Goal: Task Accomplishment & Management: Manage account settings

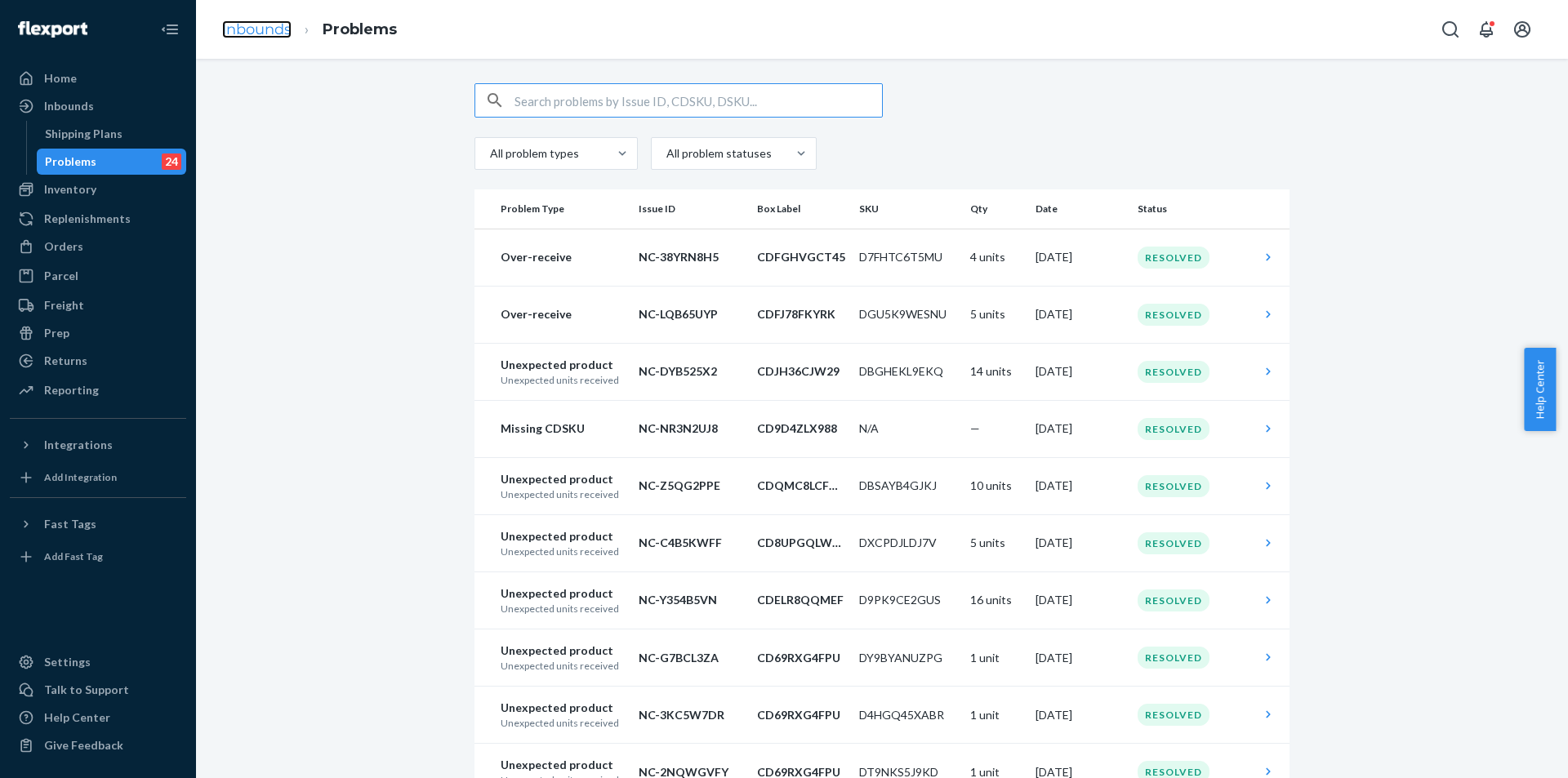
click at [275, 30] on link "Inbounds" at bounding box center [257, 29] width 70 height 18
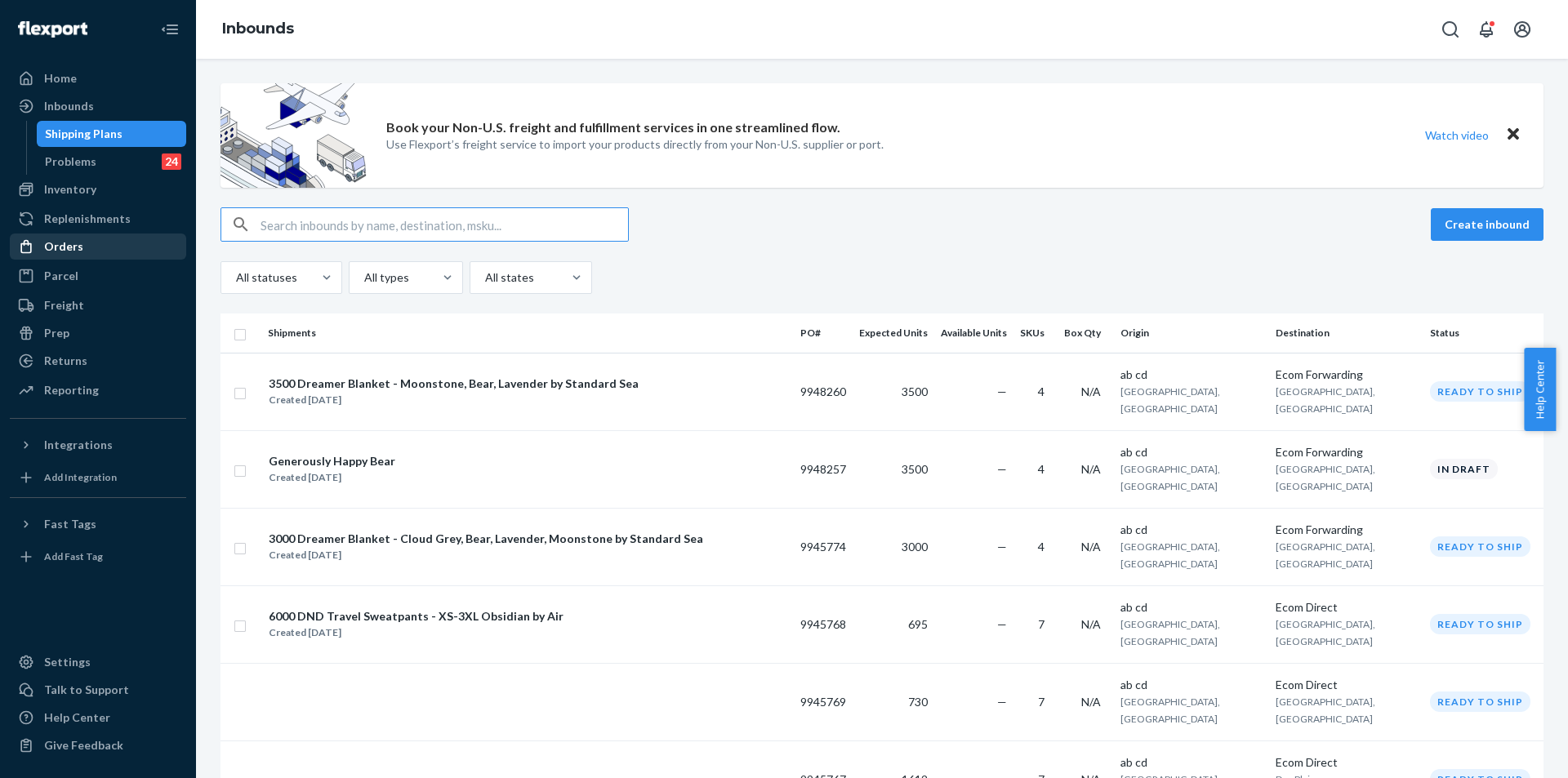
click at [70, 247] on div "Orders" at bounding box center [63, 247] width 39 height 17
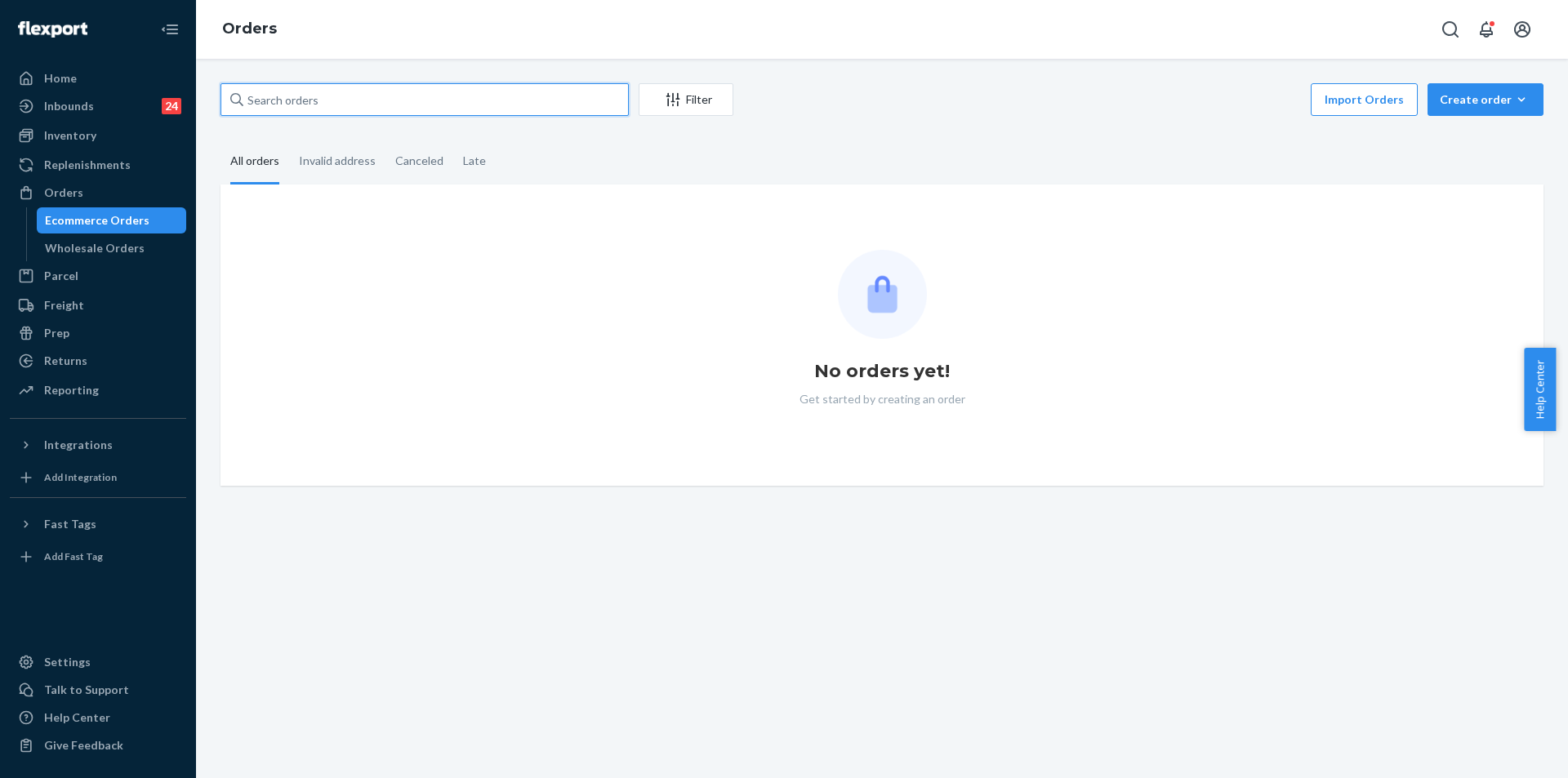
click at [354, 99] on input "text" at bounding box center [424, 100] width 408 height 33
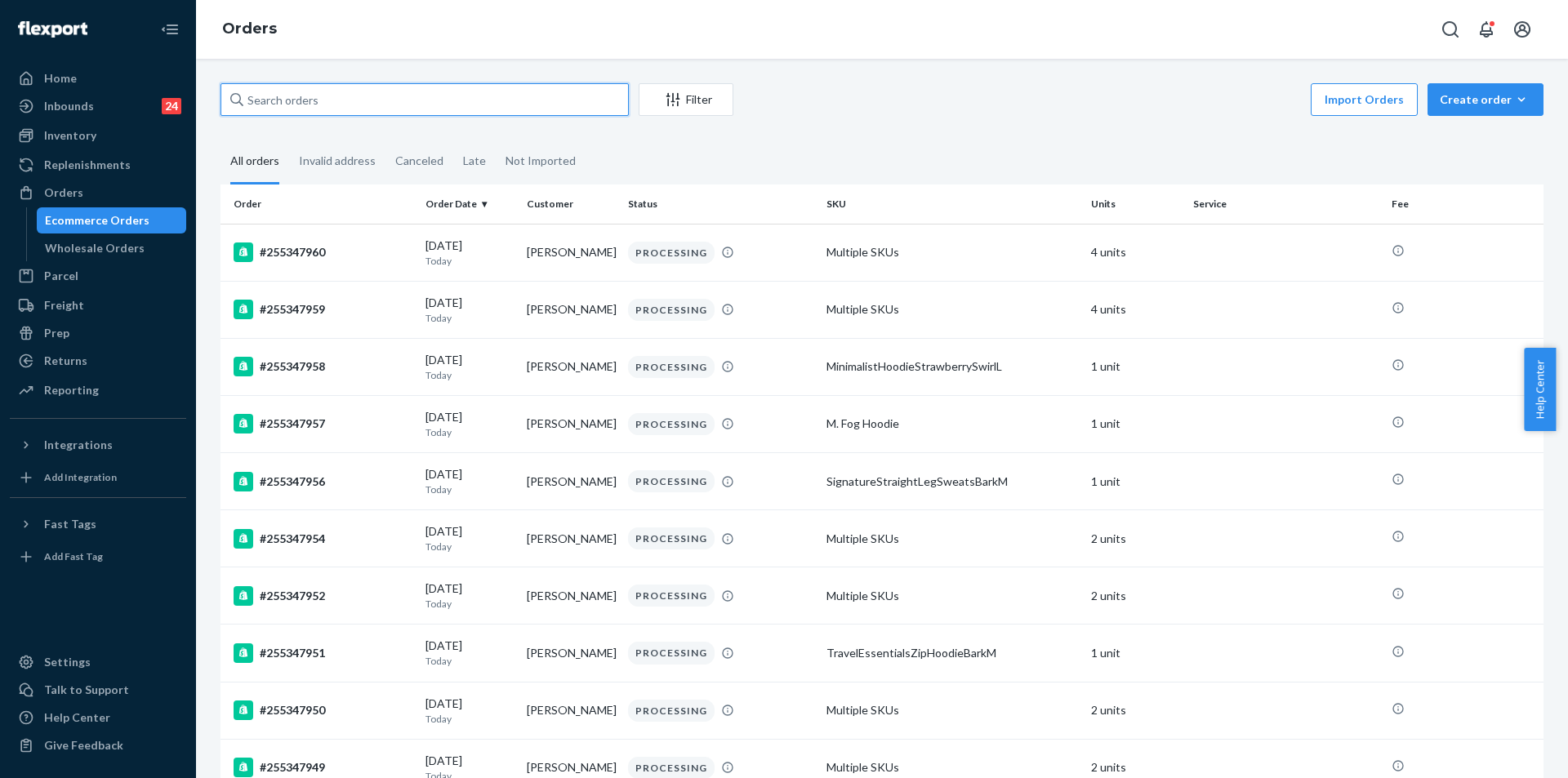
paste input "253904519"
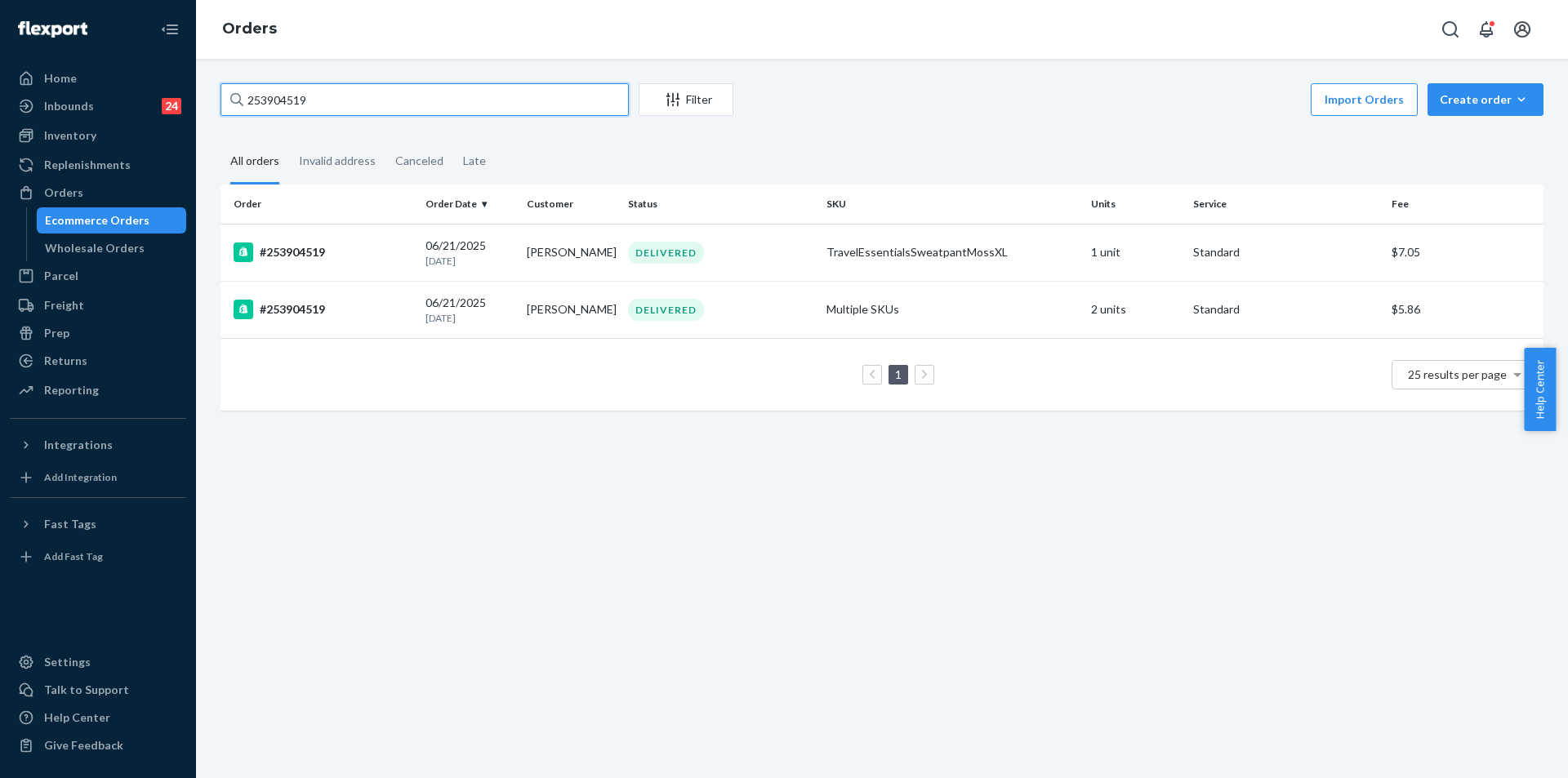
drag, startPoint x: 434, startPoint y: 108, endPoint x: 215, endPoint y: 92, distance: 219.6
click at [203, 86] on div "253904519 Filter Import Orders Create order Ecommerce order Removal order All o…" at bounding box center [881, 418] width 1371 height 719
paste input "5196075"
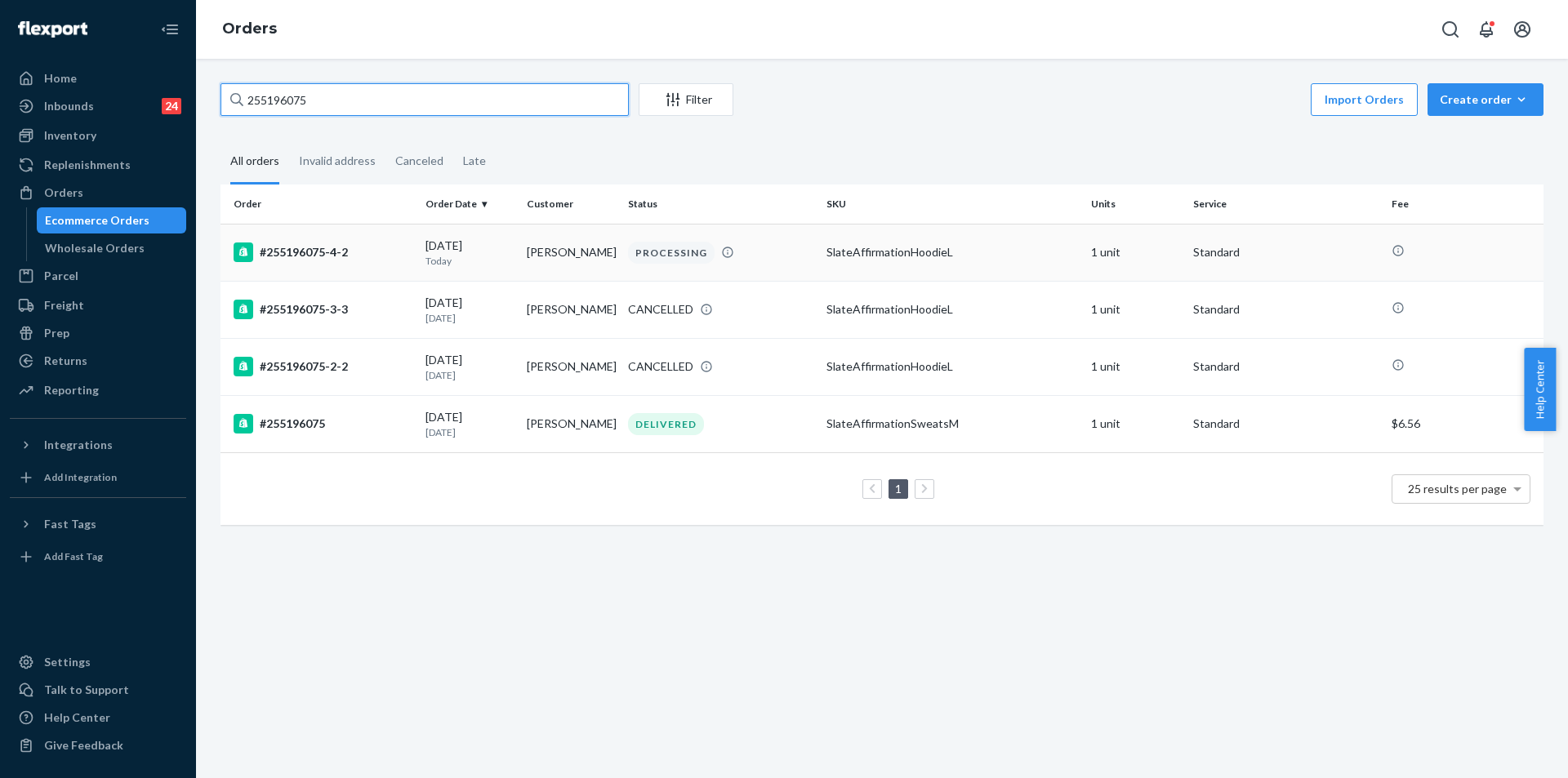
type input "255196075"
click at [798, 255] on div "PROCESSING" at bounding box center [720, 253] width 192 height 22
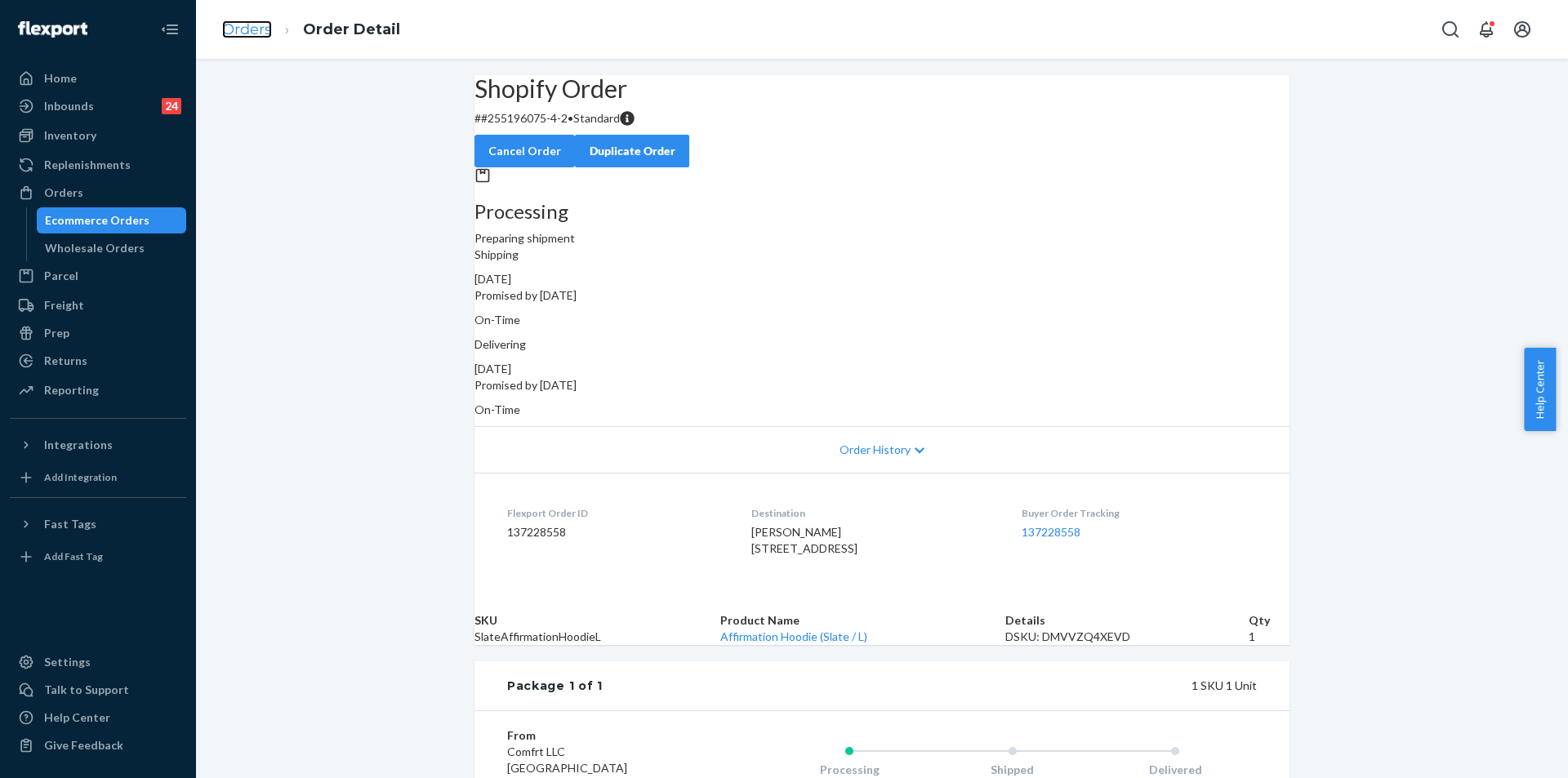
click at [265, 31] on link "Orders" at bounding box center [247, 29] width 50 height 18
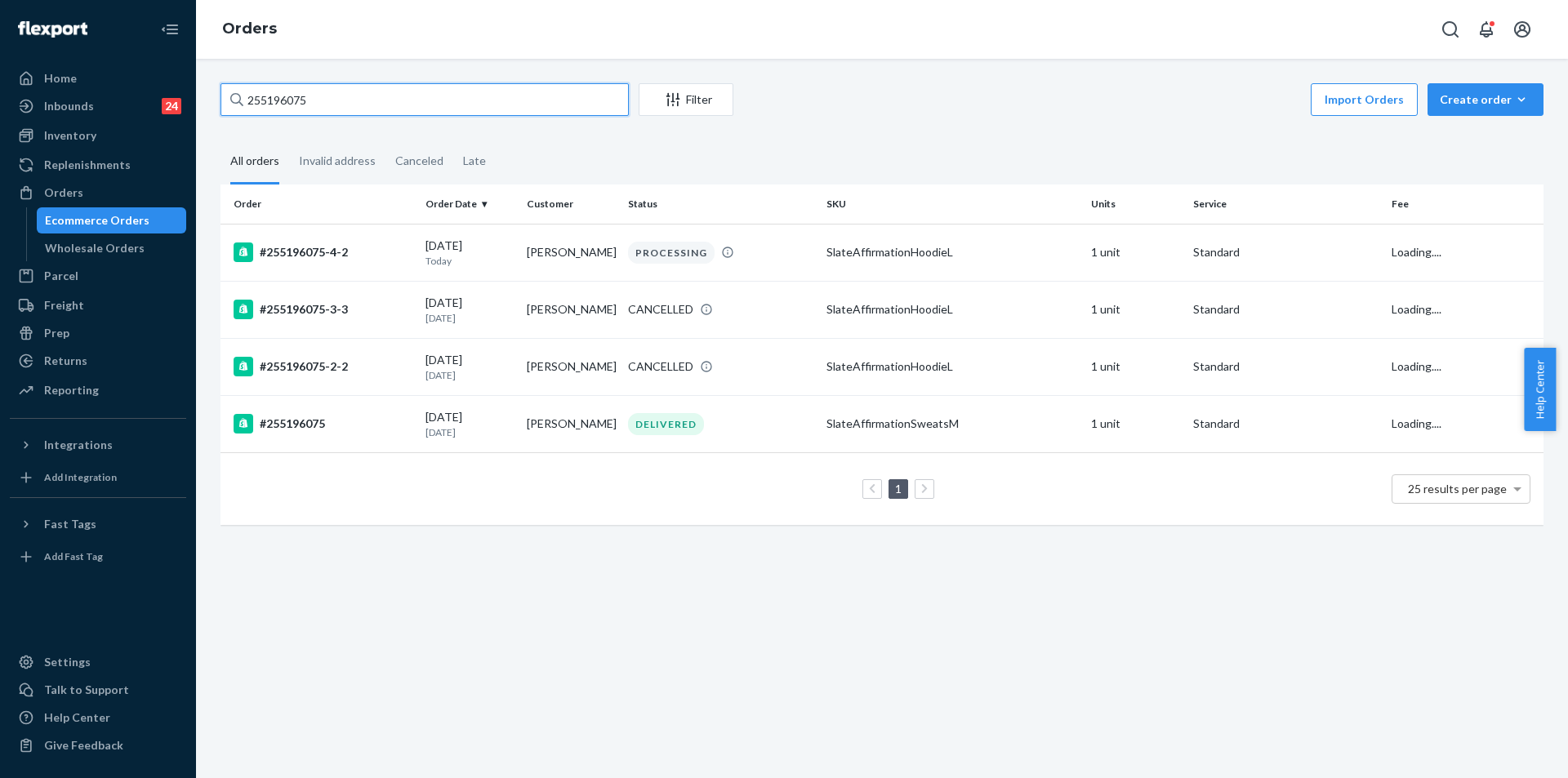
drag, startPoint x: 318, startPoint y: 100, endPoint x: 217, endPoint y: 78, distance: 103.4
click at [217, 78] on div "255196075 Filter Import Orders Create order Ecommerce order Removal order All o…" at bounding box center [881, 418] width 1371 height 719
paste input "4741743"
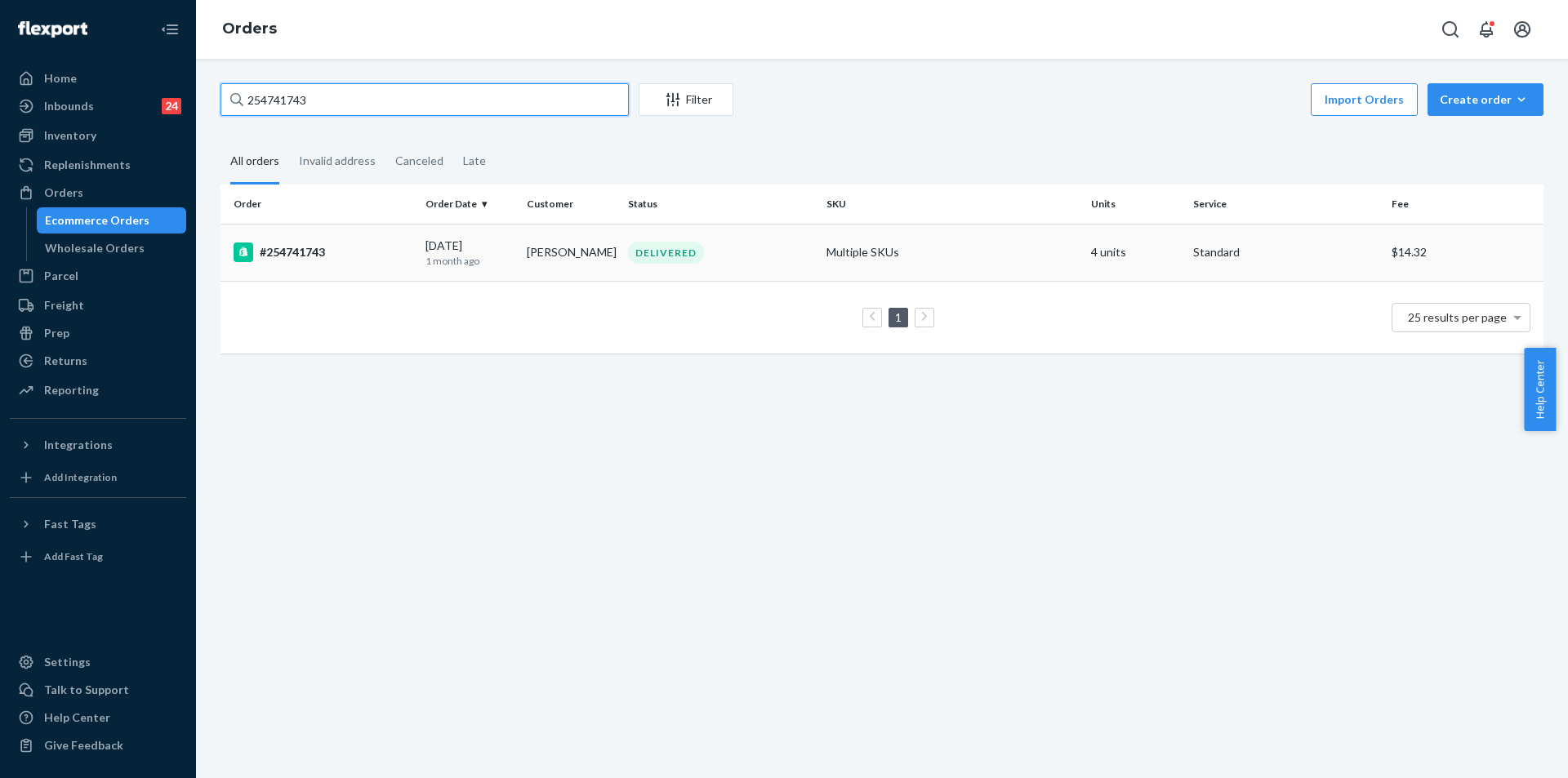
type input "254741743"
click at [740, 243] on div "DELIVERED" at bounding box center [720, 253] width 192 height 22
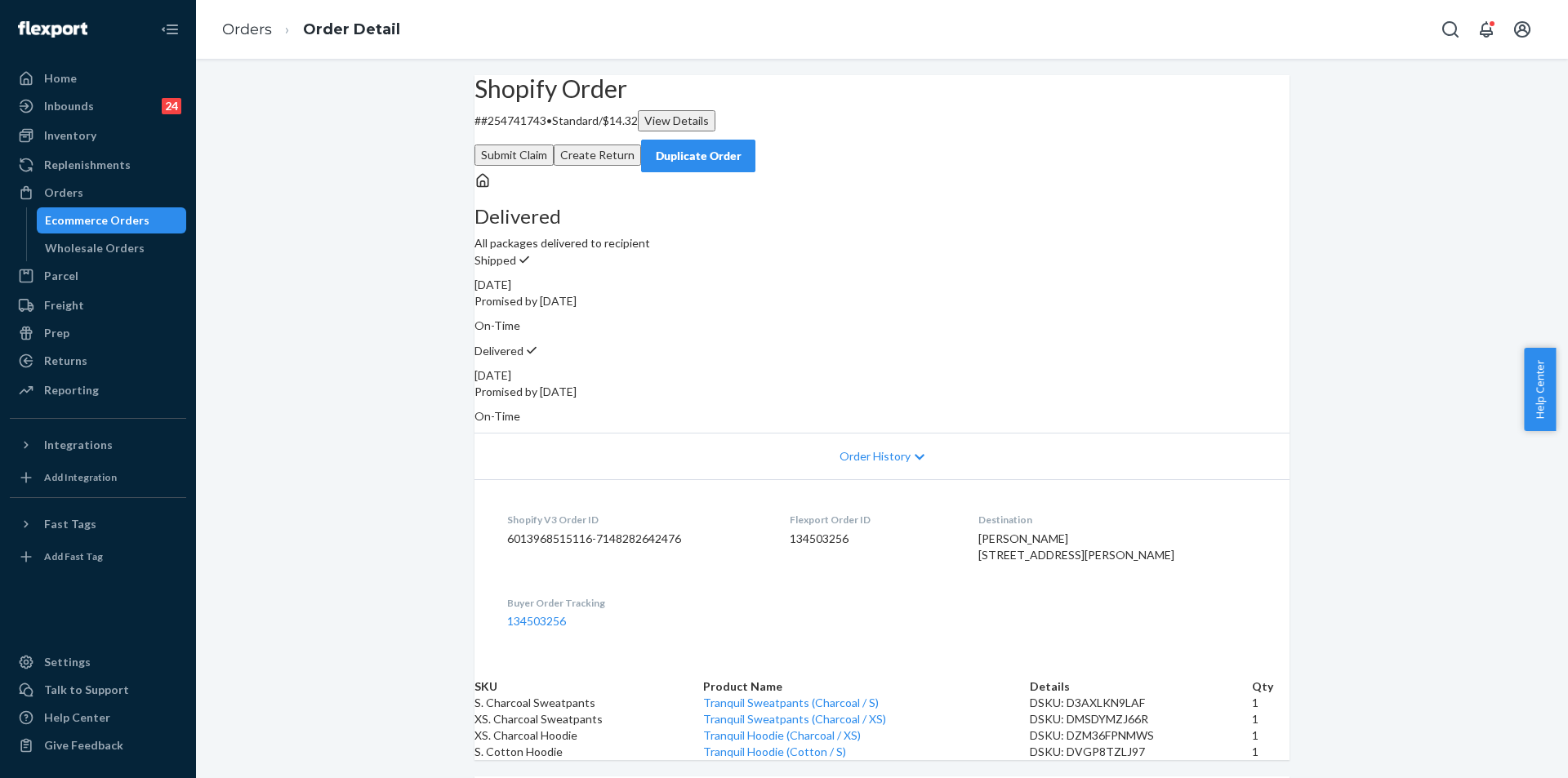
click at [554, 144] on button "Submit Claim" at bounding box center [513, 154] width 79 height 21
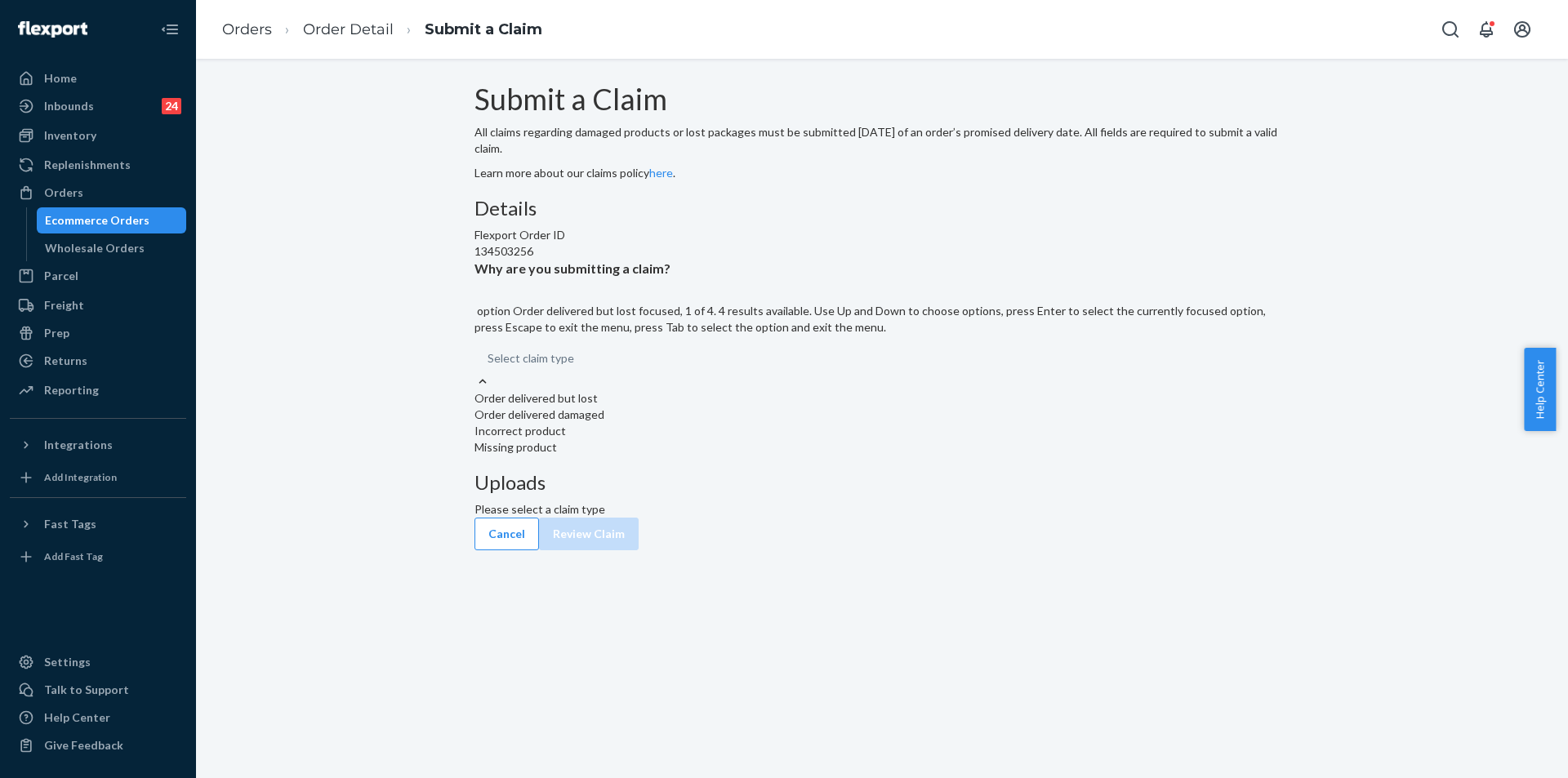
click at [491, 390] on div at bounding box center [482, 381] width 17 height 17
click at [576, 366] on input "Why are you submitting a claim? option Order delivered but lost focused, 1 of 4…" at bounding box center [575, 358] width 2 height 17
click at [355, 26] on link "Order Detail" at bounding box center [348, 29] width 91 height 18
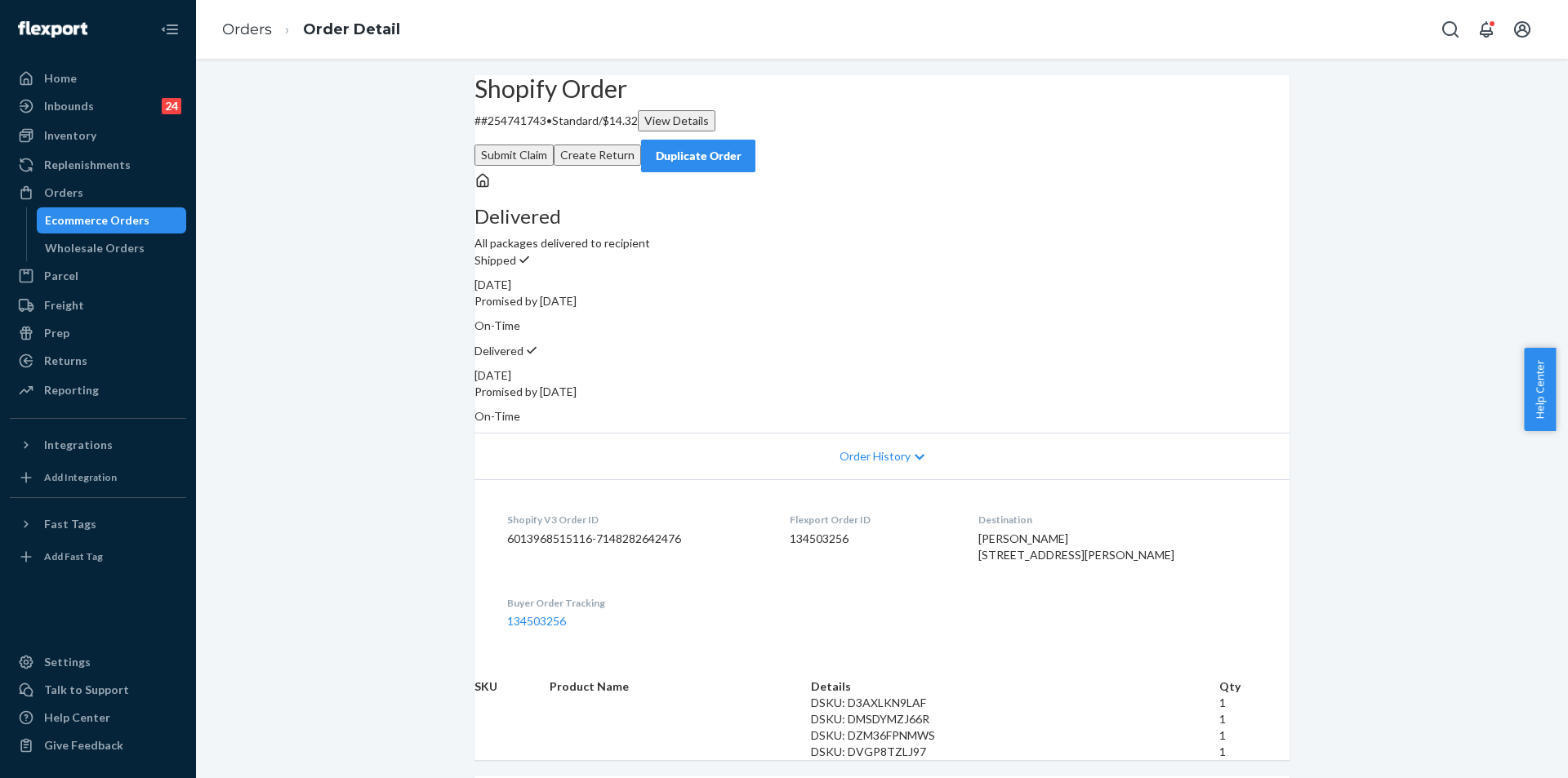
click at [741, 148] on div "Duplicate Order" at bounding box center [698, 156] width 86 height 17
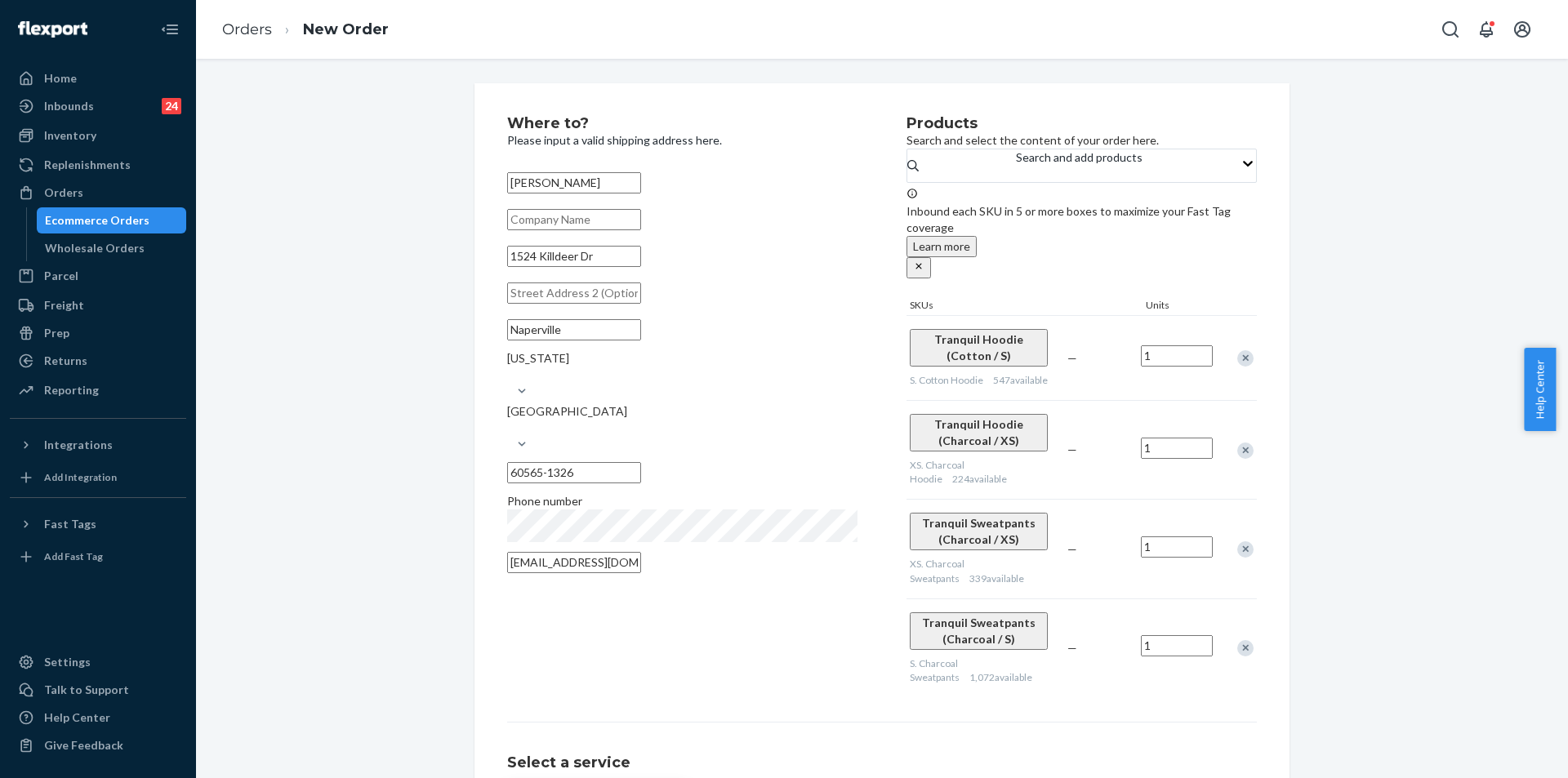
click at [1238, 443] on div "Remove Item" at bounding box center [1246, 451] width 17 height 17
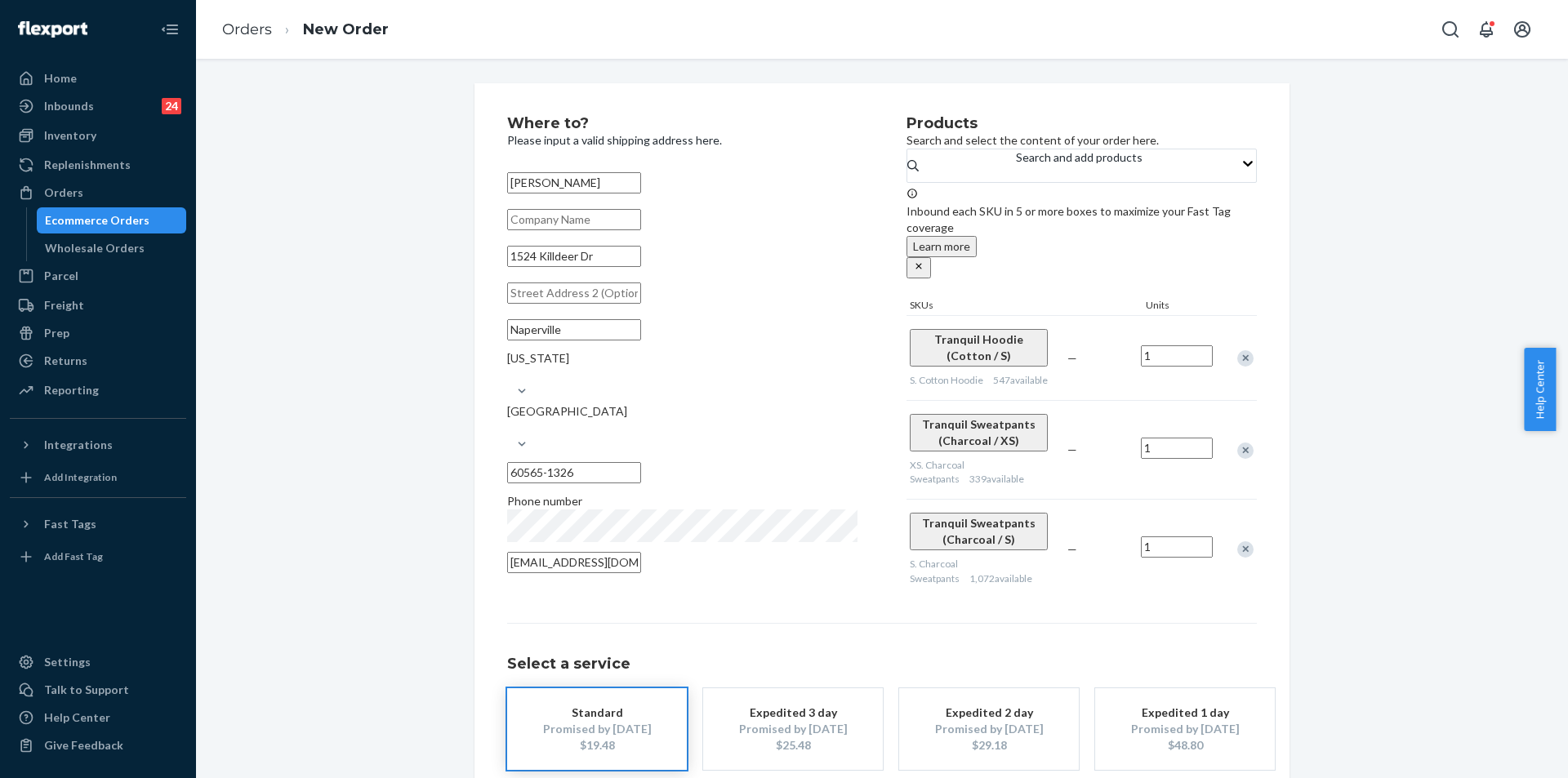
click at [1237, 443] on div "Remove Item" at bounding box center [1246, 451] width 17 height 17
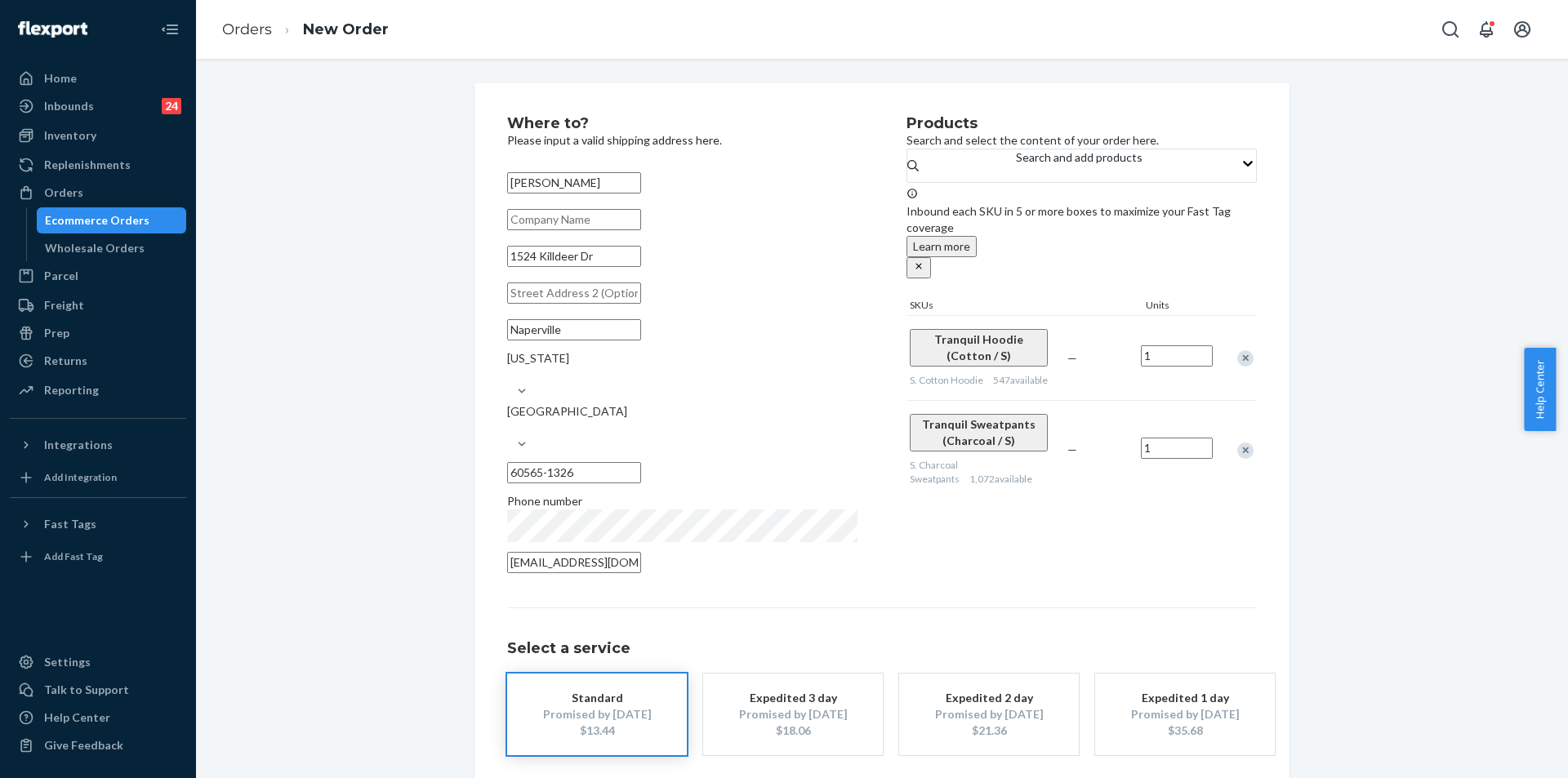
click at [1239, 443] on div "Remove Item" at bounding box center [1246, 451] width 17 height 17
drag, startPoint x: 662, startPoint y: 276, endPoint x: 465, endPoint y: 255, distance: 198.1
click at [465, 255] on div "Where to? Please input a valid shipping address here. [PERSON_NAME] [STREET_ADD…" at bounding box center [882, 468] width 840 height 770
paste input "drive Naperville IL 60565"
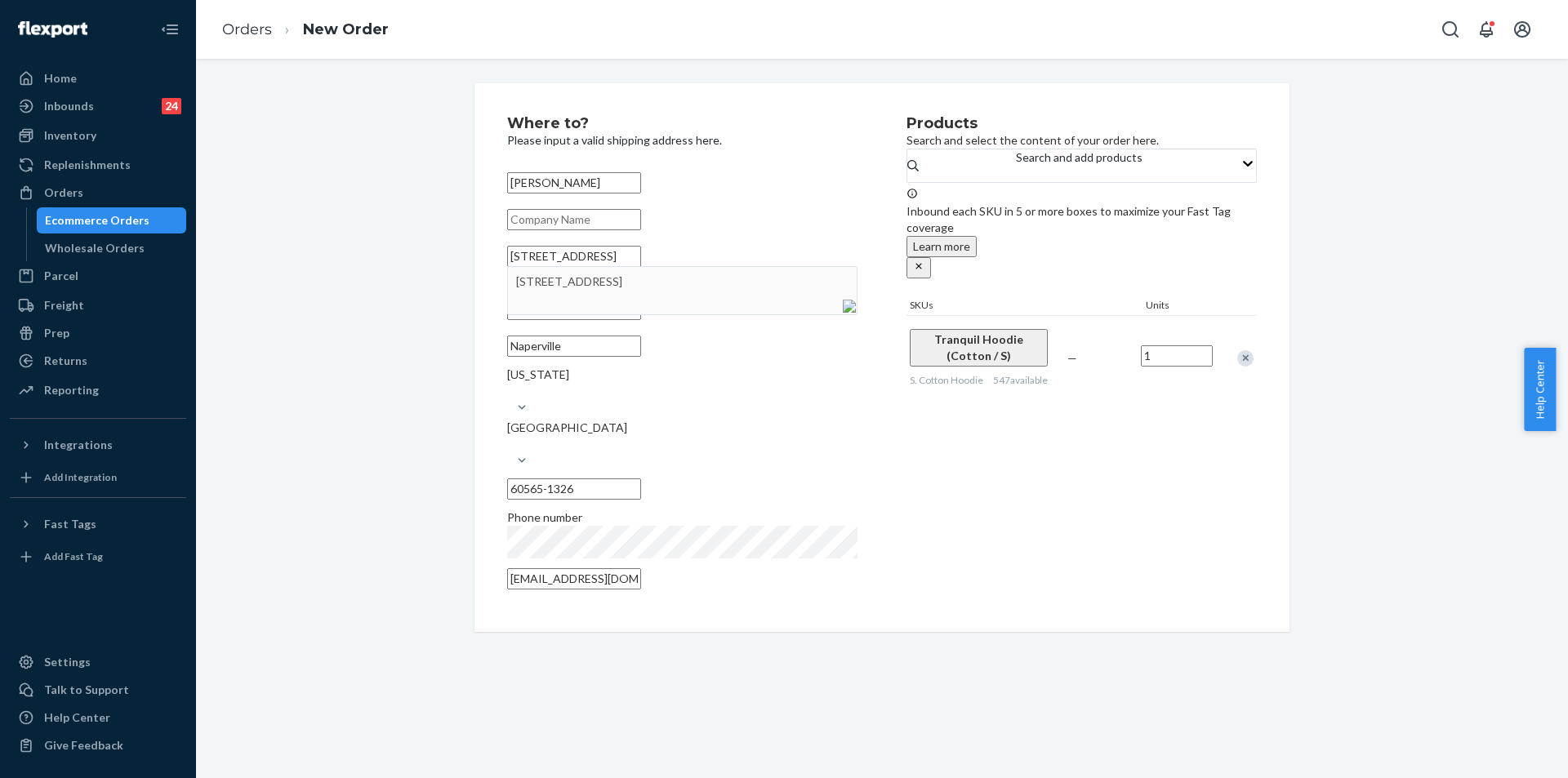
type input "[STREET_ADDRESS]"
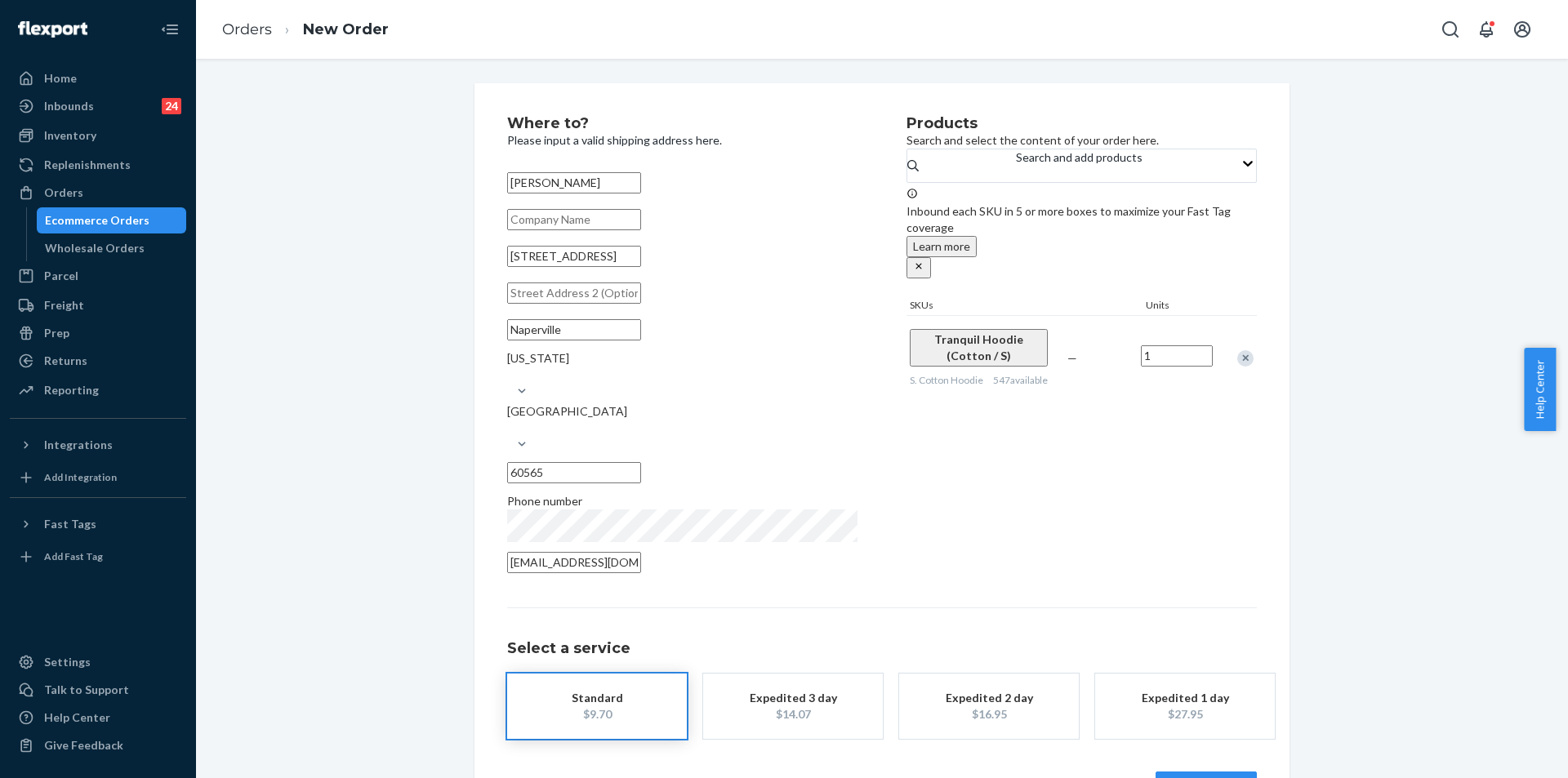
click at [1205, 772] on button "Review Order" at bounding box center [1206, 788] width 101 height 33
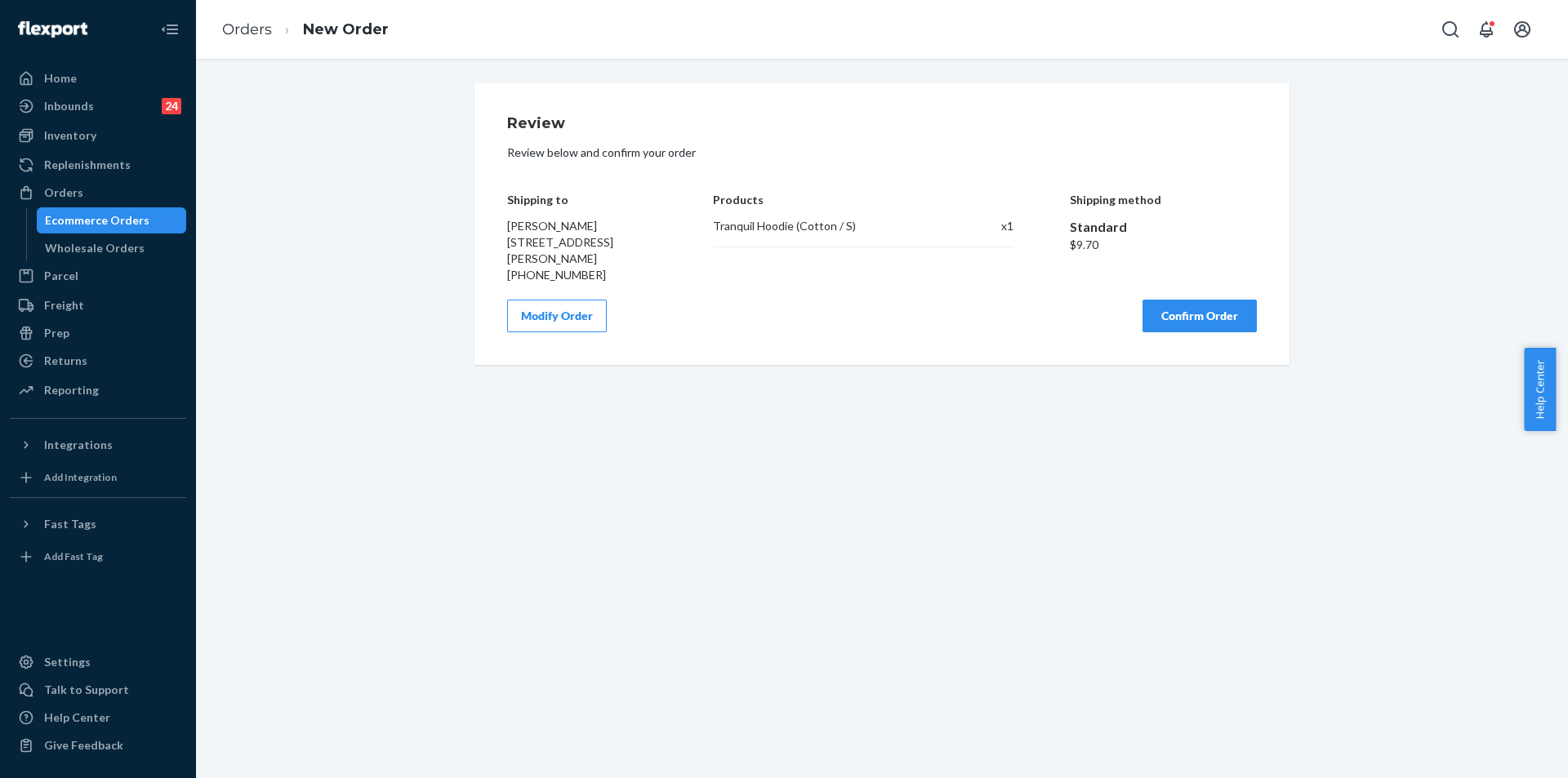
click at [1189, 315] on button "Confirm Order" at bounding box center [1200, 316] width 114 height 33
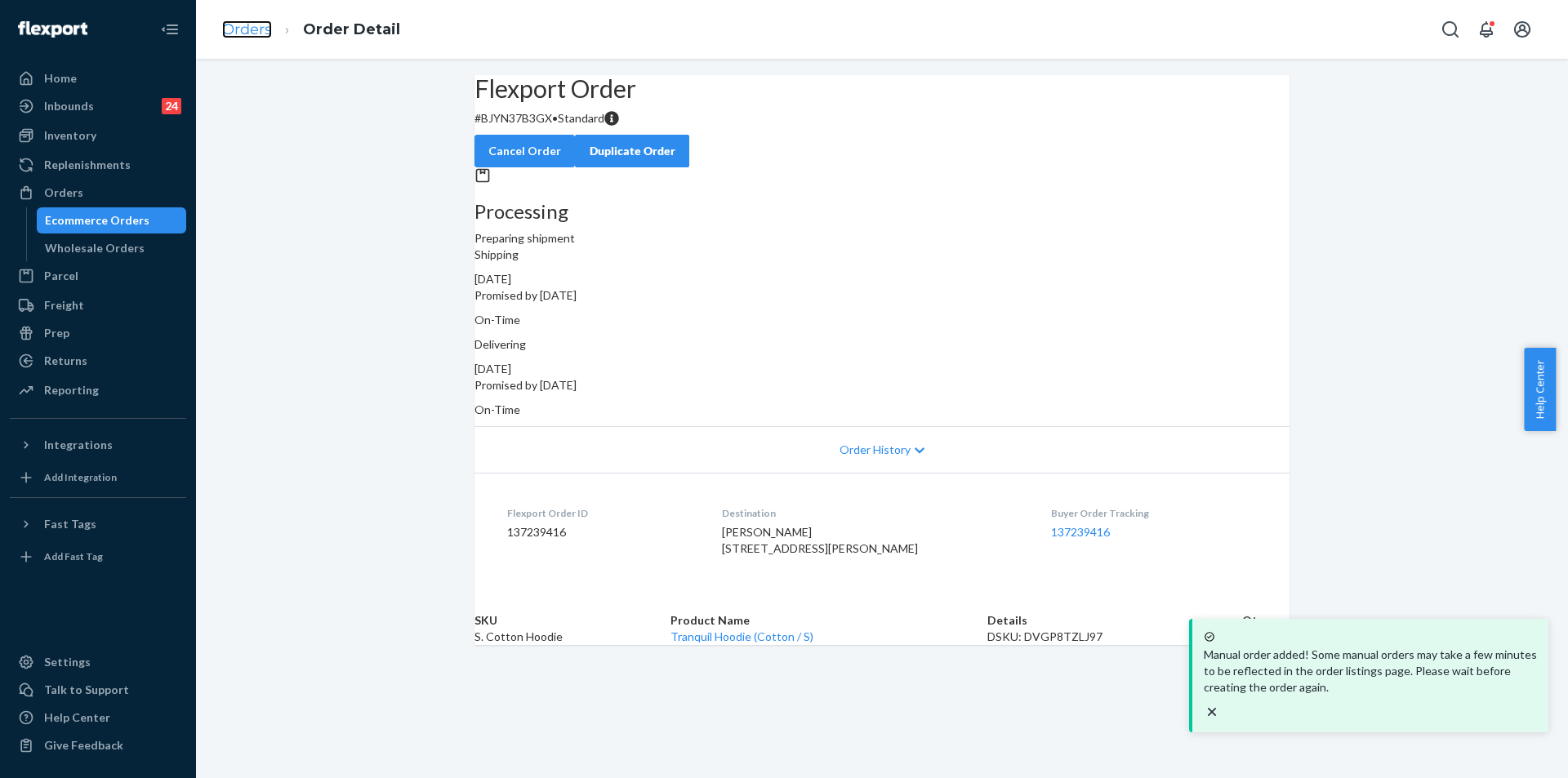
click at [245, 29] on link "Orders" at bounding box center [247, 29] width 50 height 18
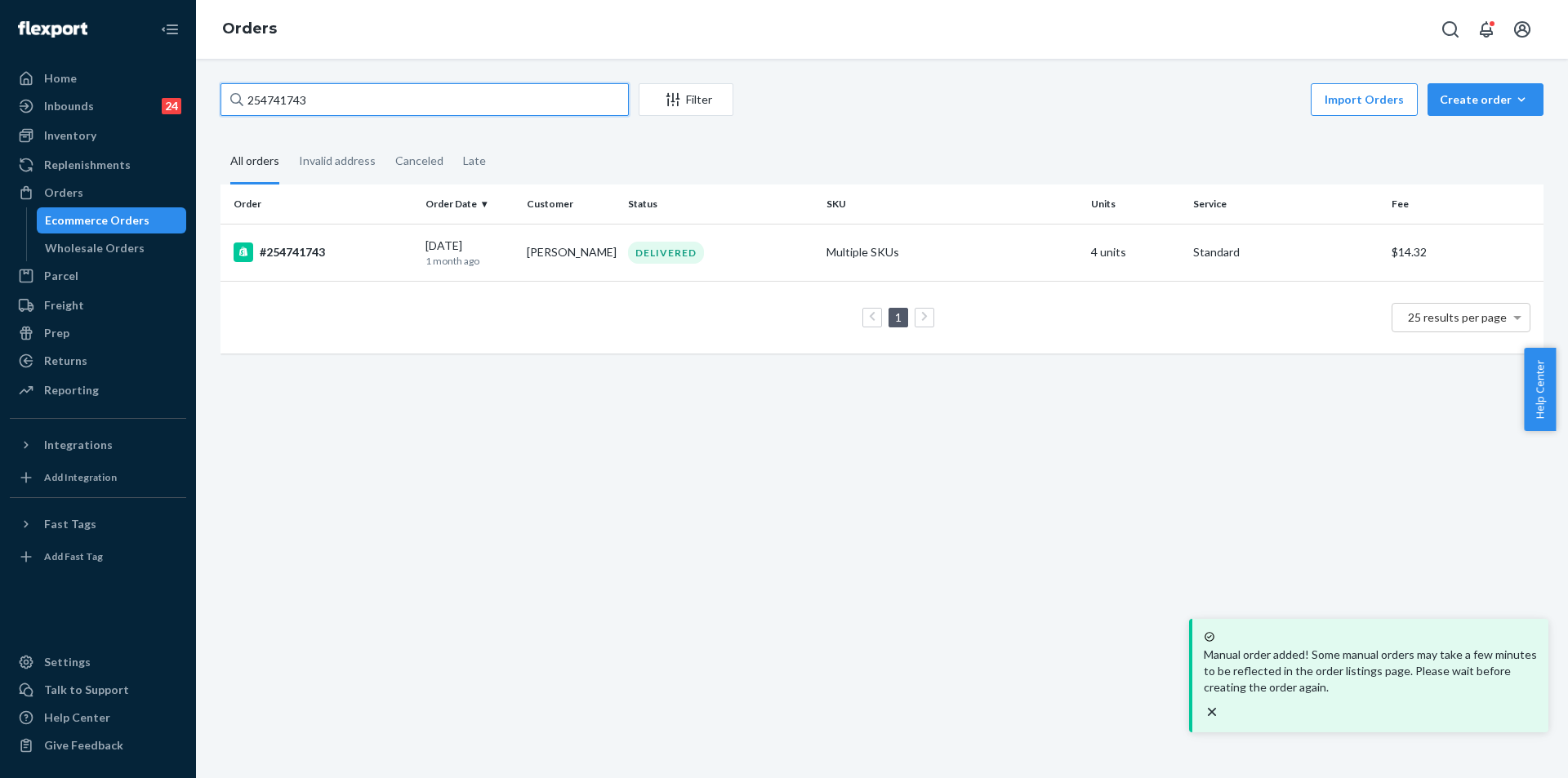
drag, startPoint x: 315, startPoint y: 98, endPoint x: 237, endPoint y: 85, distance: 79.1
click at [237, 85] on div "254741743" at bounding box center [424, 100] width 408 height 33
paste input "[EMAIL_ADDRESS][DOMAIN_NAME]"
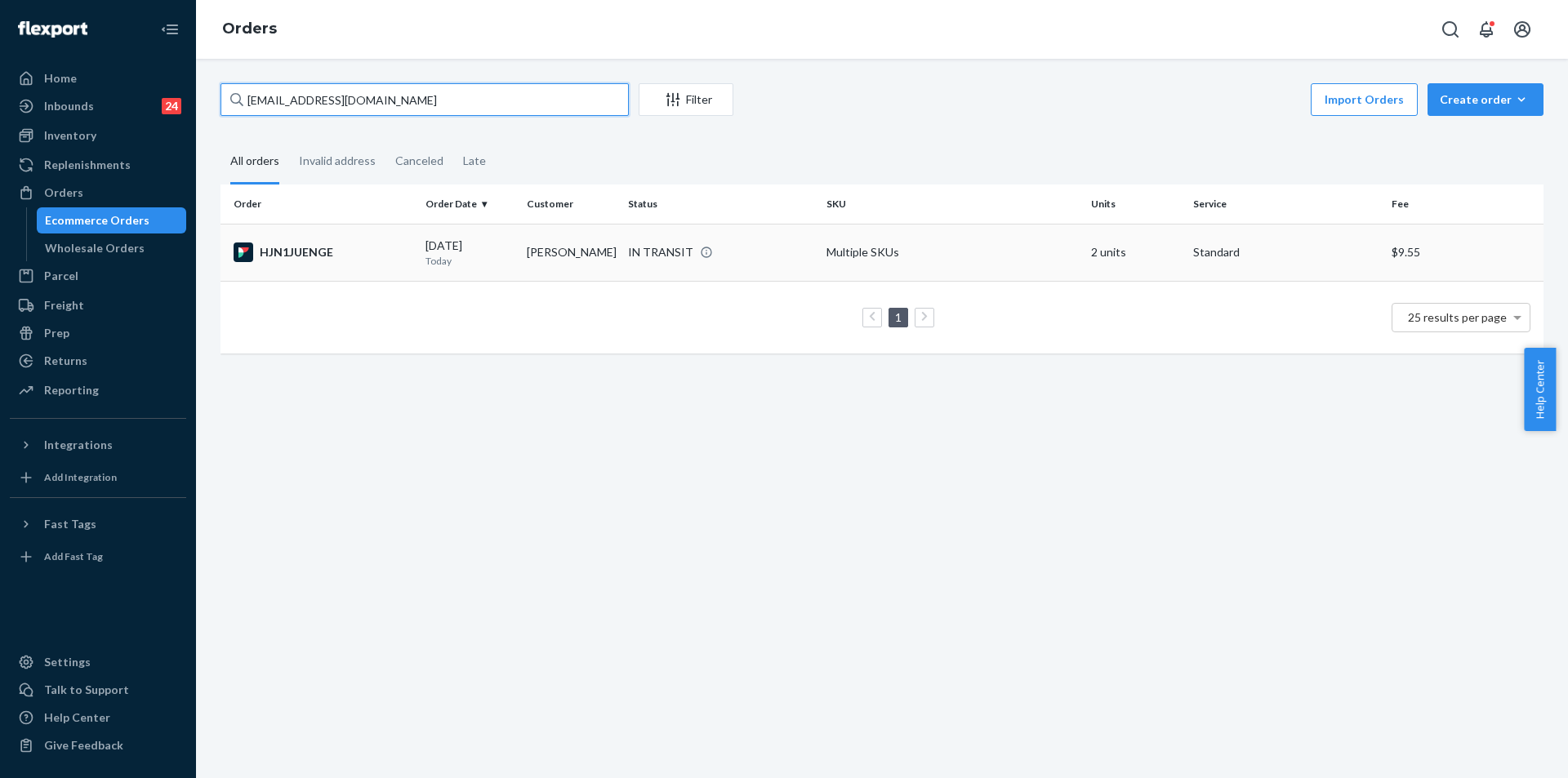
type input "[EMAIL_ADDRESS][DOMAIN_NAME]"
click at [567, 257] on td "[PERSON_NAME]" at bounding box center [570, 253] width 101 height 57
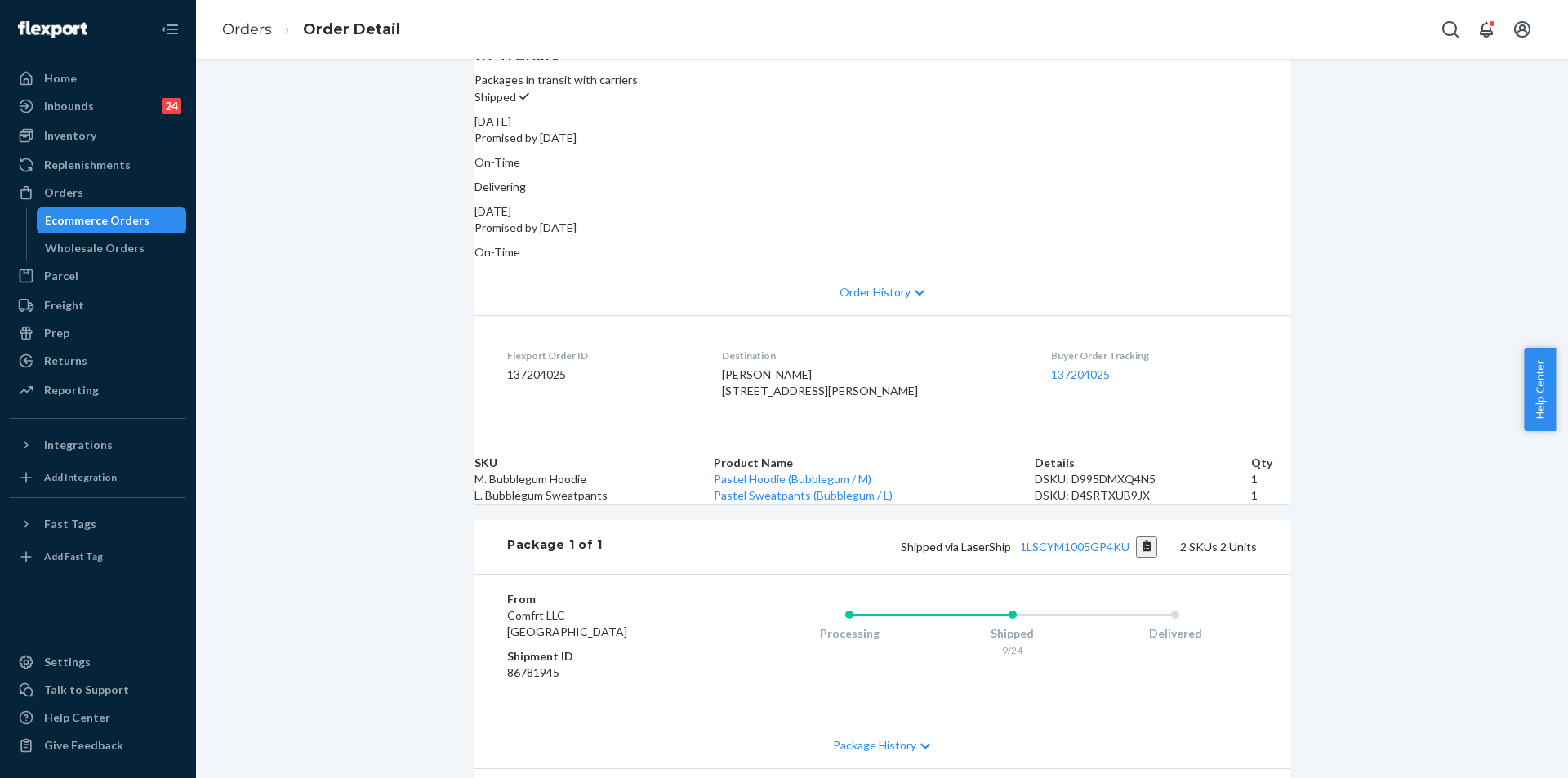
scroll to position [245, 0]
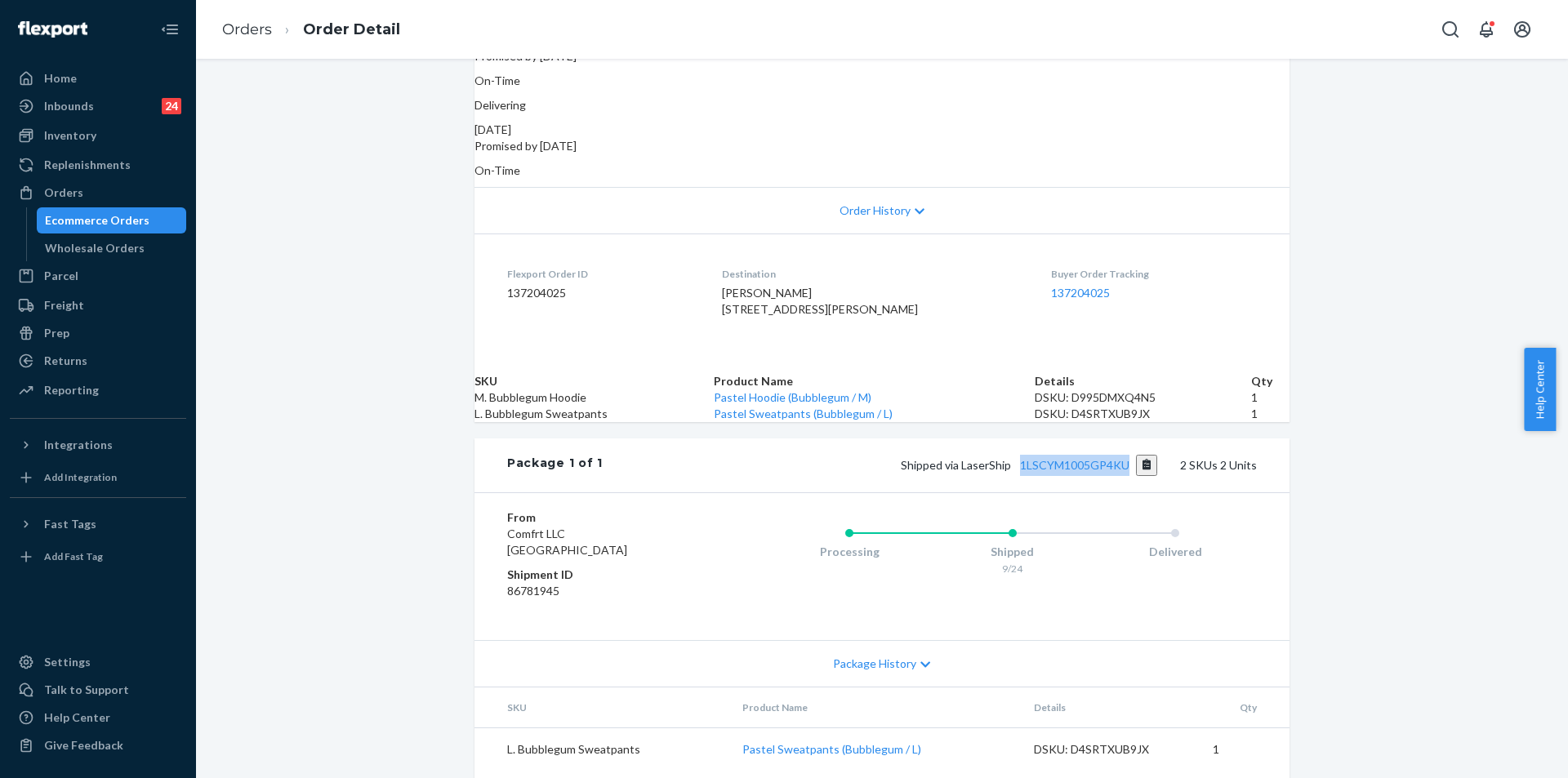
drag, startPoint x: 1011, startPoint y: 552, endPoint x: 1127, endPoint y: 551, distance: 116.0
click at [1127, 472] on span "Shipped via LaserShip 1LSCYM1005GP4KU" at bounding box center [1030, 465] width 257 height 14
copy link "1LSCYM1005GP4KU"
drag, startPoint x: 739, startPoint y: 285, endPoint x: 786, endPoint y: 321, distance: 59.2
click at [786, 321] on dl "Flexport Order ID 137204025 Destination [PERSON_NAME] [STREET_ADDRESS][PERSON_N…" at bounding box center [881, 294] width 815 height 122
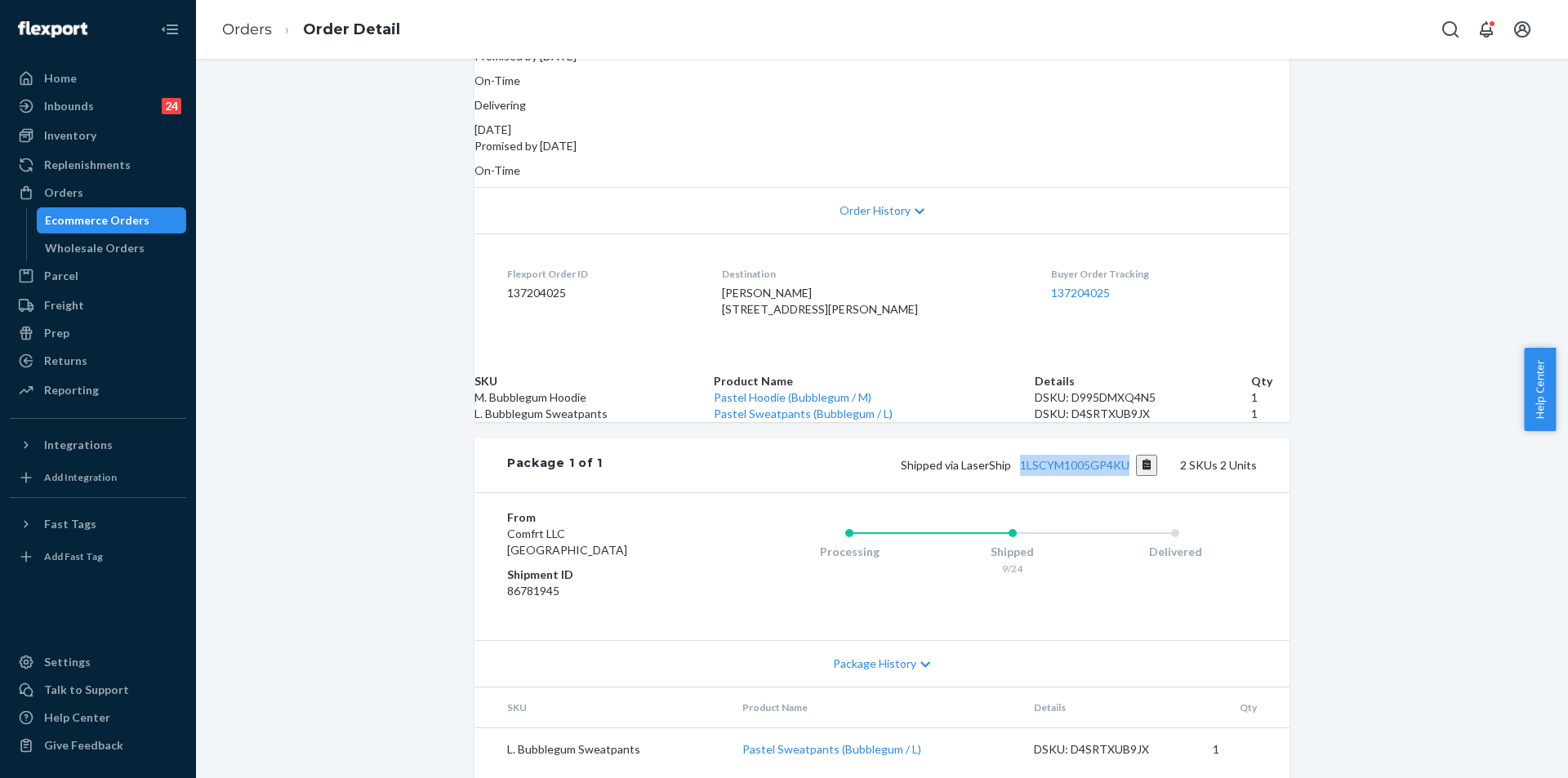
copy span "[STREET_ADDRESS]"
